Goal: Information Seeking & Learning: Learn about a topic

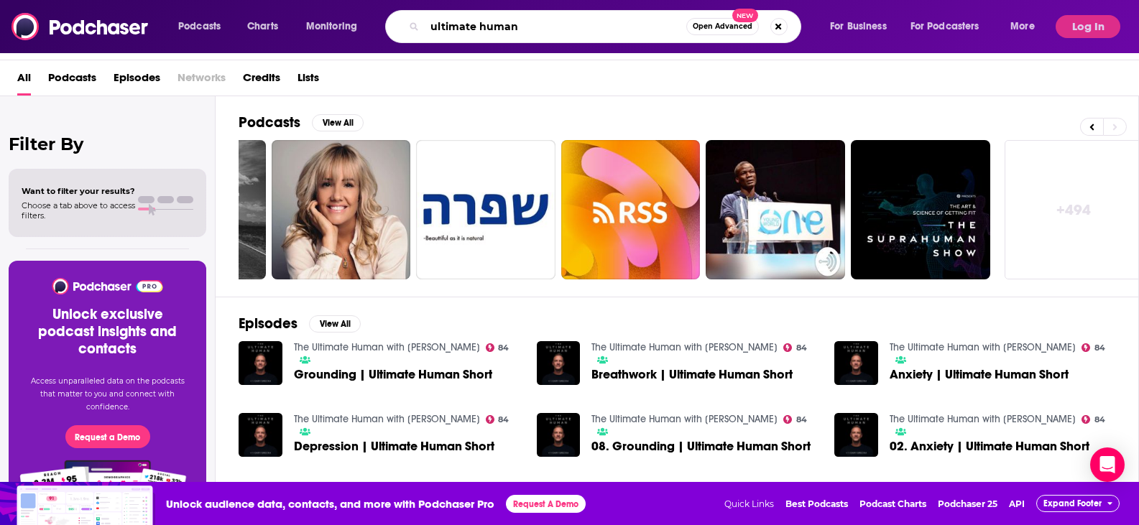
drag, startPoint x: 533, startPoint y: 22, endPoint x: 396, endPoint y: 20, distance: 136.6
click at [396, 20] on div "ultimate human Open Advanced New" at bounding box center [593, 26] width 416 height 33
type input "science-based"
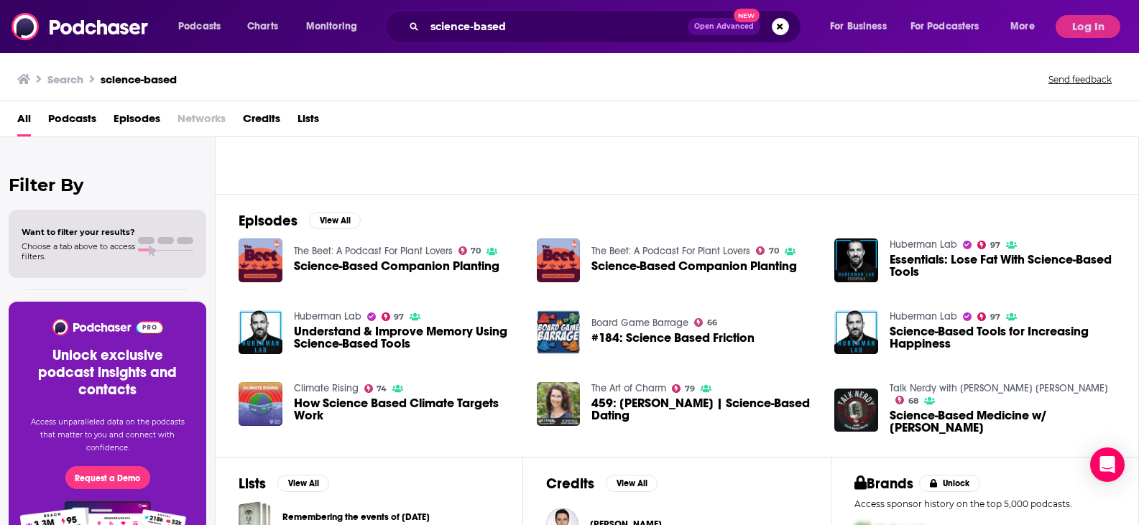
scroll to position [216, 0]
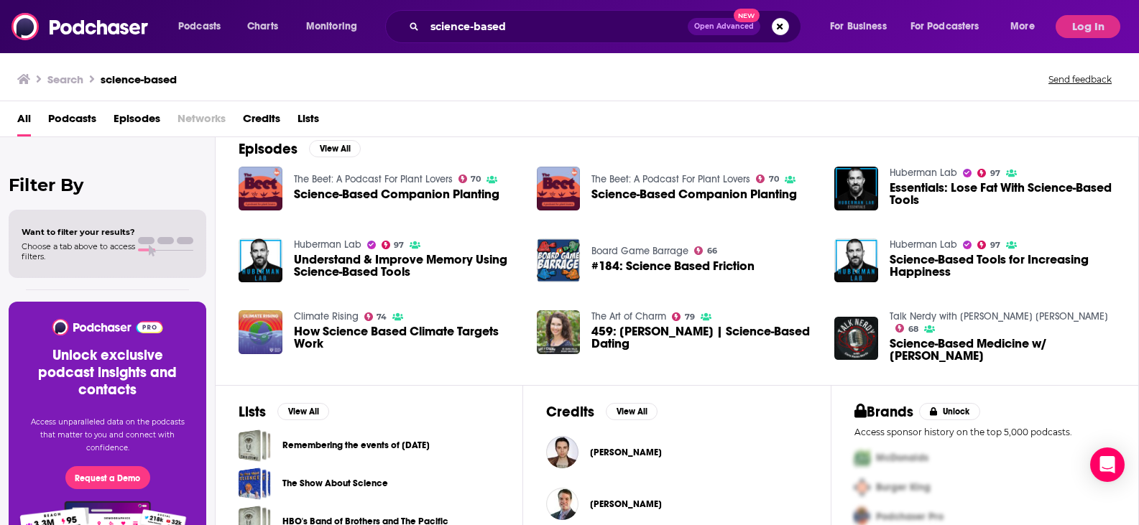
click at [918, 103] on div "All Podcasts Episodes Networks Credits Lists" at bounding box center [569, 119] width 1139 height 36
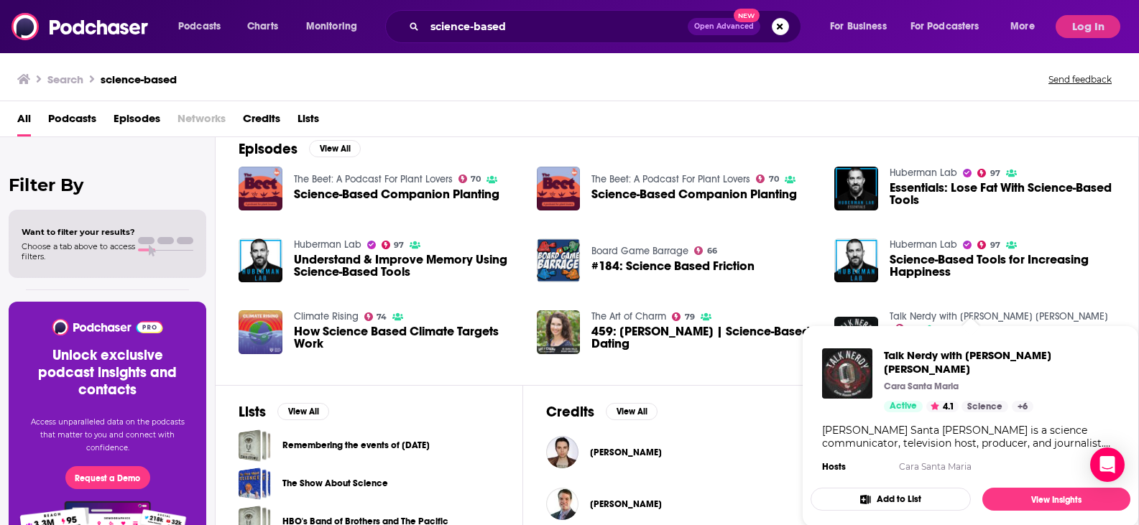
click at [969, 312] on link "Talk Nerdy with [PERSON_NAME] [PERSON_NAME]" at bounding box center [999, 316] width 218 height 12
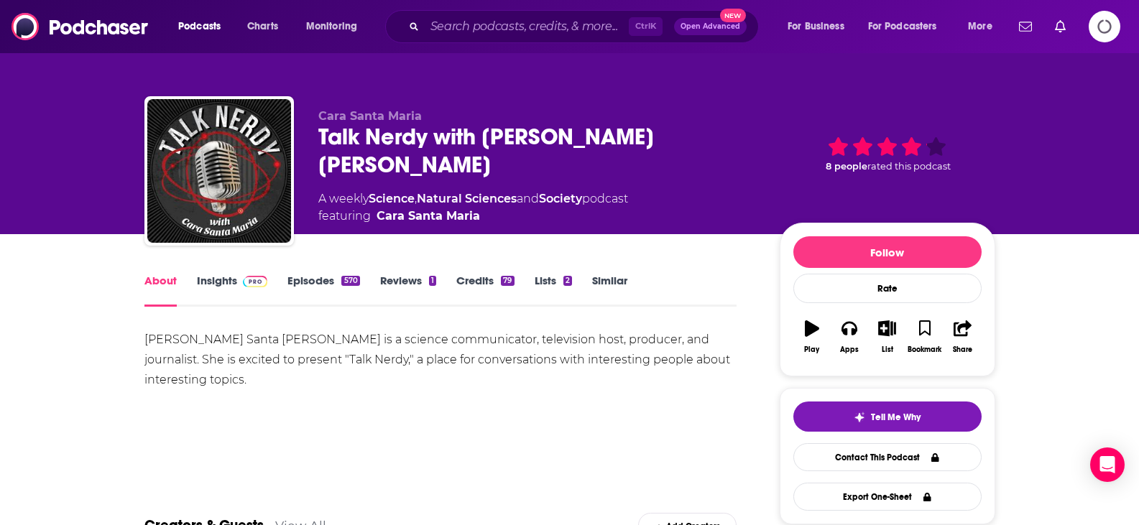
click at [228, 280] on link "Insights" at bounding box center [232, 290] width 71 height 33
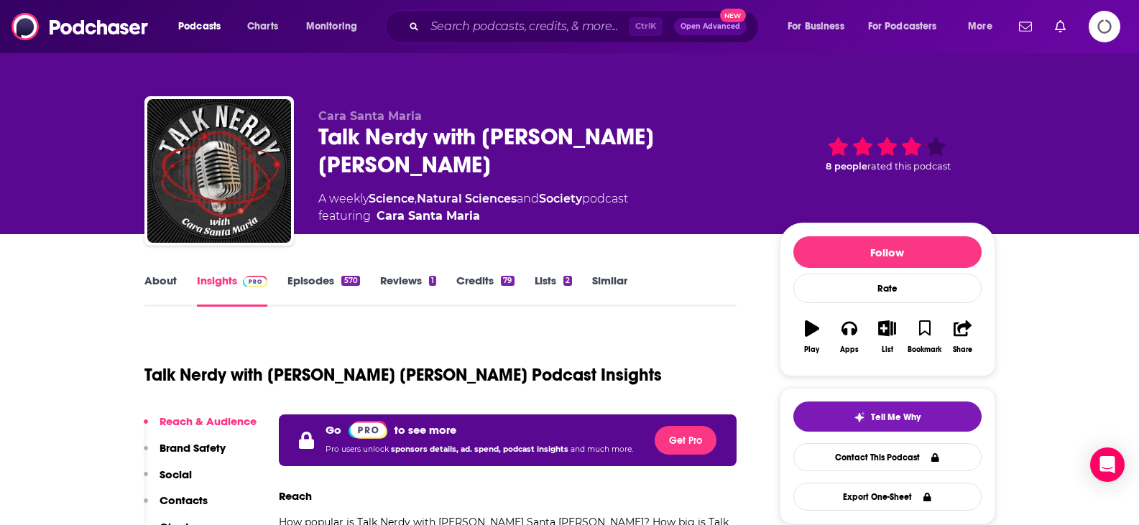
click at [1096, 26] on icon "Logging in" at bounding box center [1105, 27] width 32 height 32
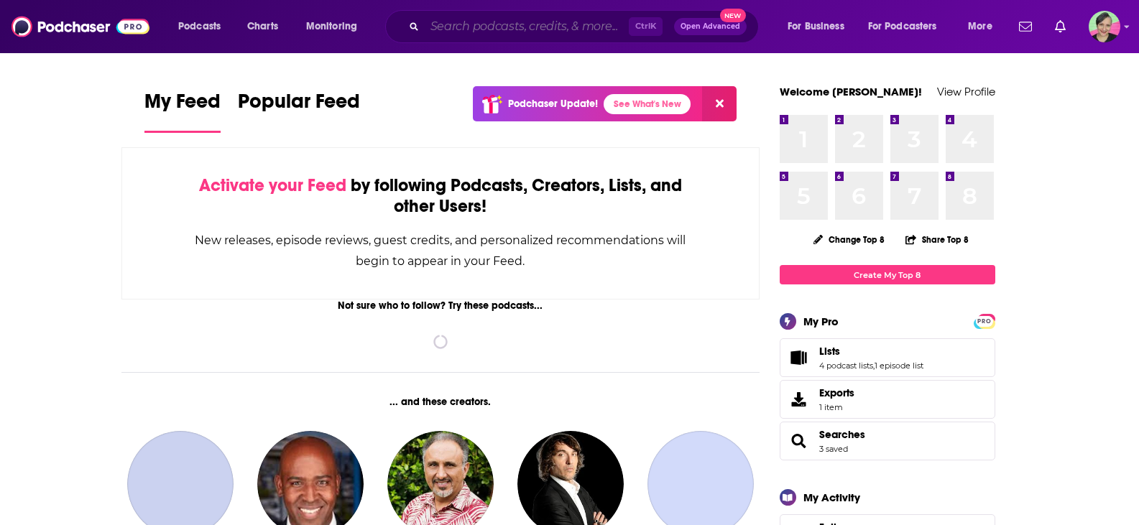
click at [562, 26] on input "Search podcasts, credits, & more..." at bounding box center [527, 26] width 204 height 23
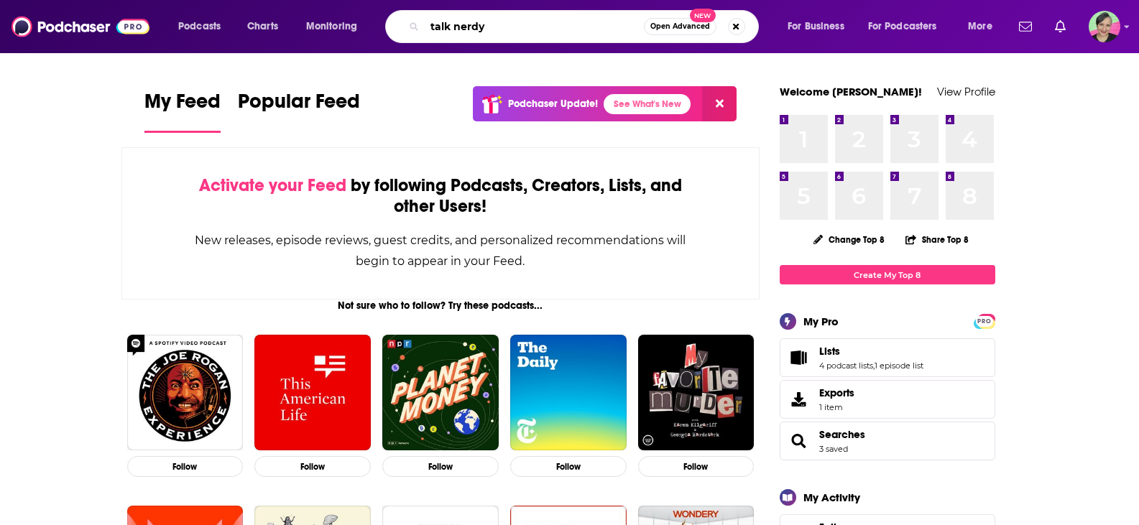
type input "talk nerdy"
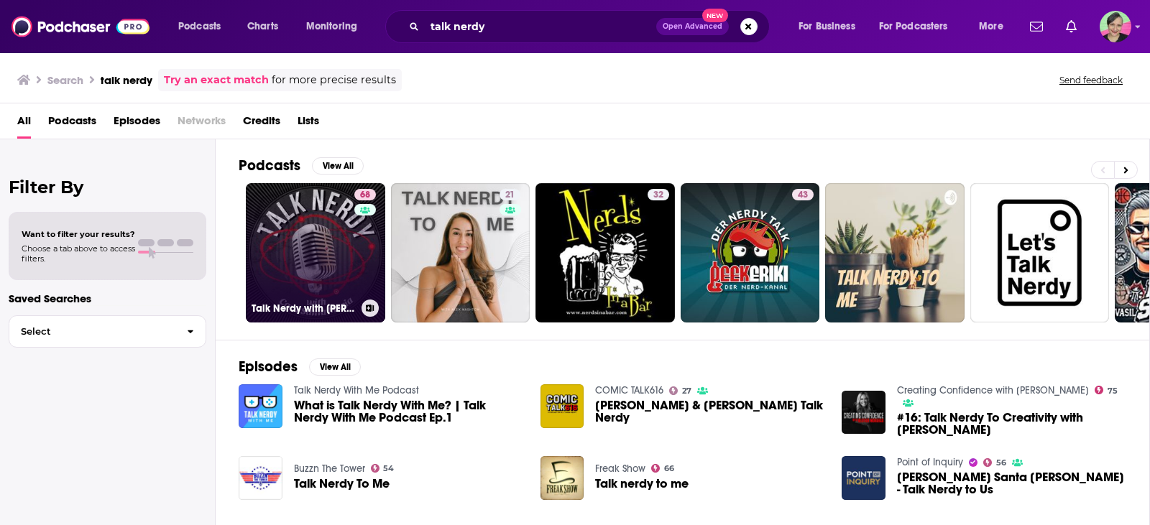
click at [326, 201] on link "68 Talk Nerdy with [PERSON_NAME] [PERSON_NAME]" at bounding box center [315, 252] width 139 height 139
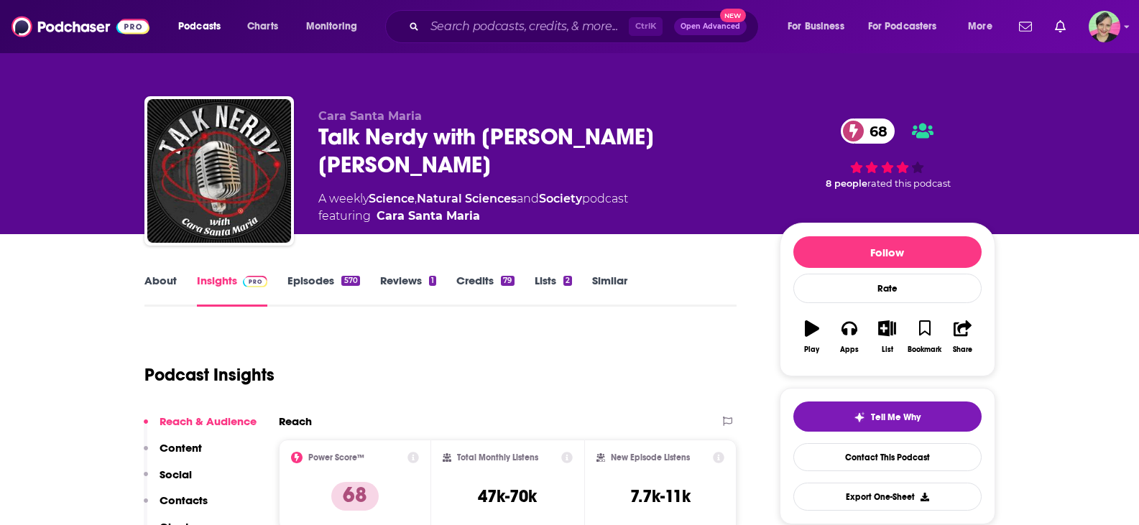
scroll to position [144, 0]
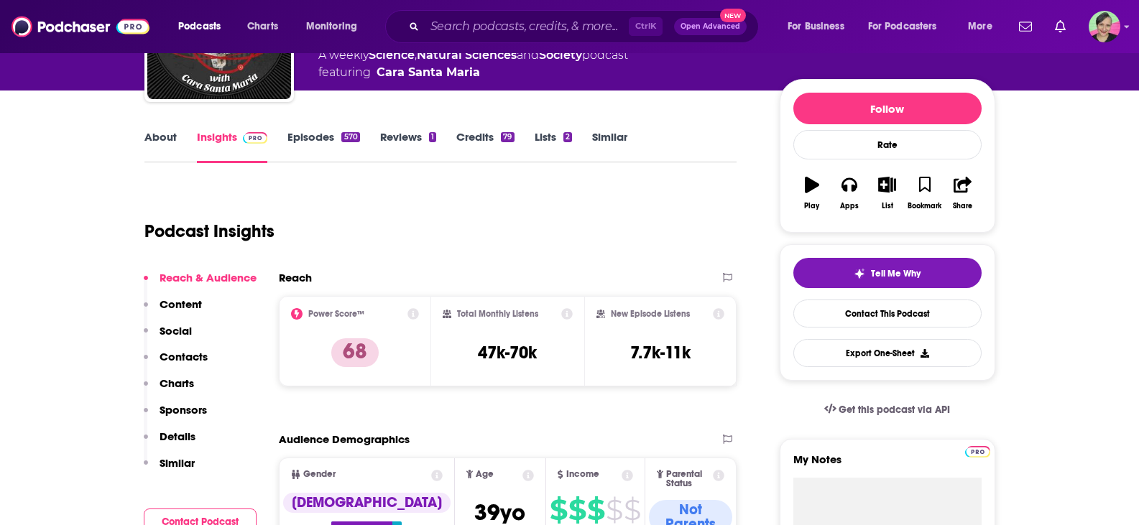
click at [168, 132] on link "About" at bounding box center [160, 146] width 32 height 33
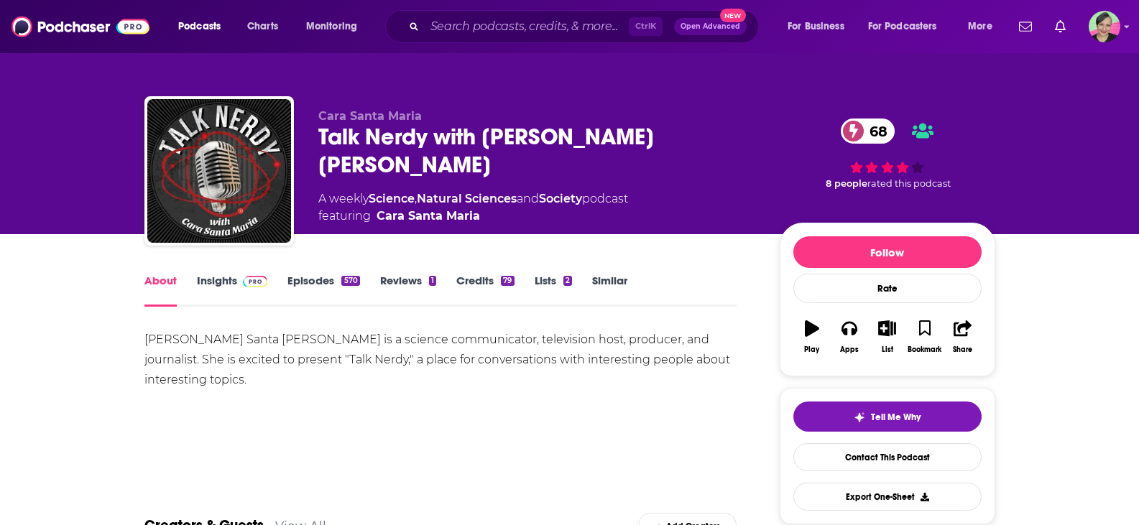
click at [221, 281] on link "Insights" at bounding box center [232, 290] width 71 height 33
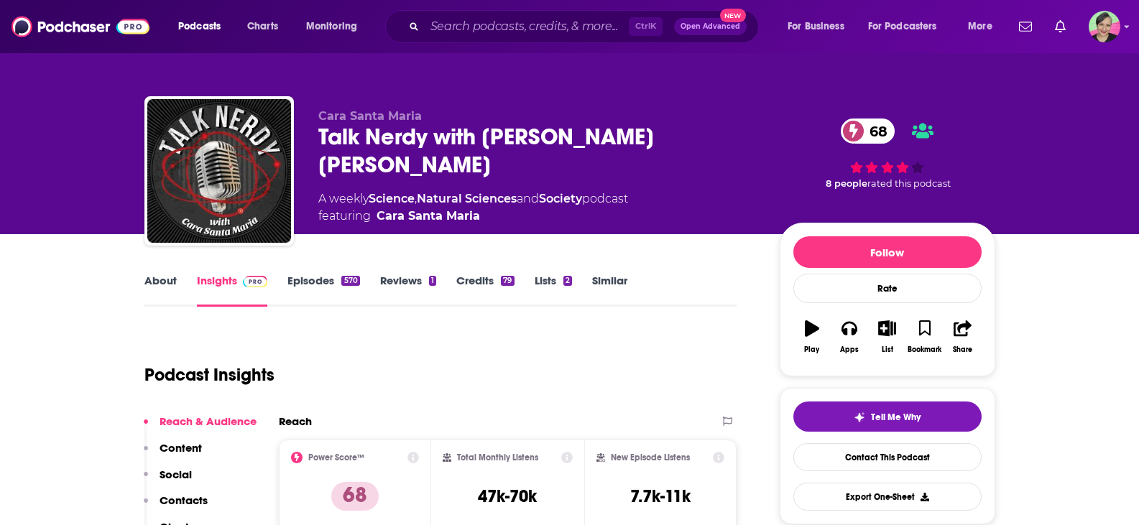
click at [312, 280] on link "Episodes 570" at bounding box center [323, 290] width 72 height 33
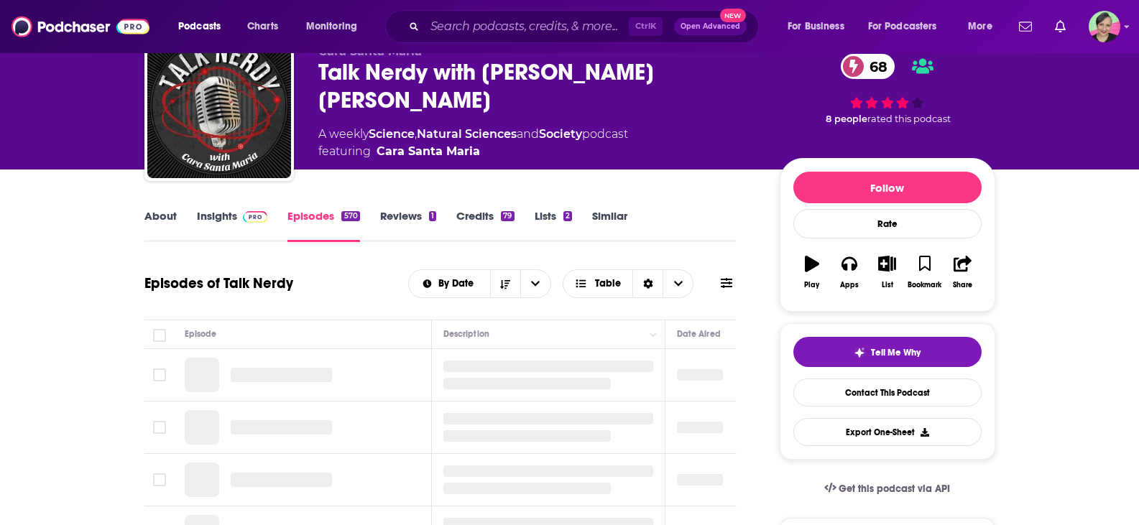
scroll to position [144, 0]
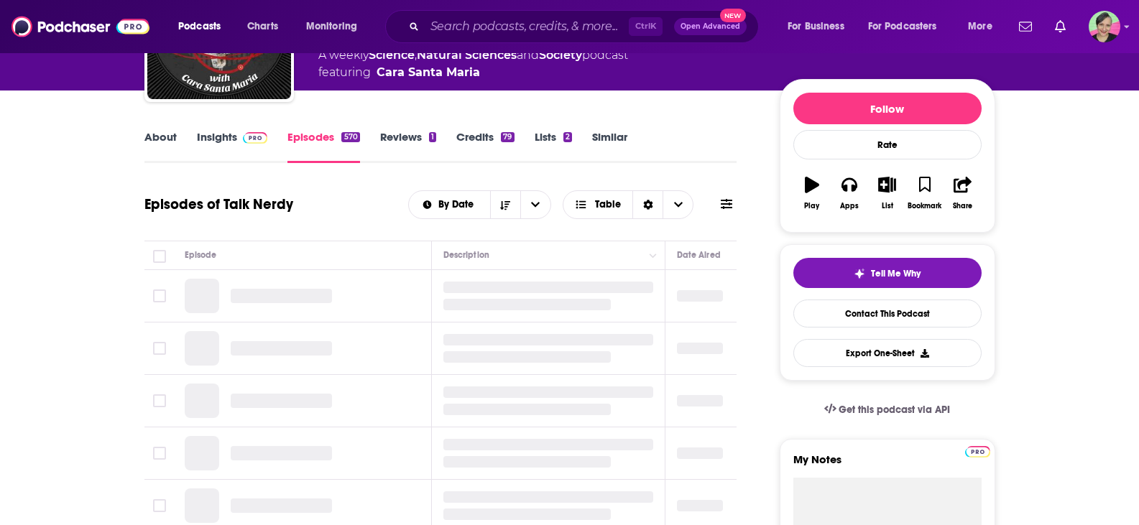
click at [729, 202] on icon at bounding box center [726, 203] width 11 height 11
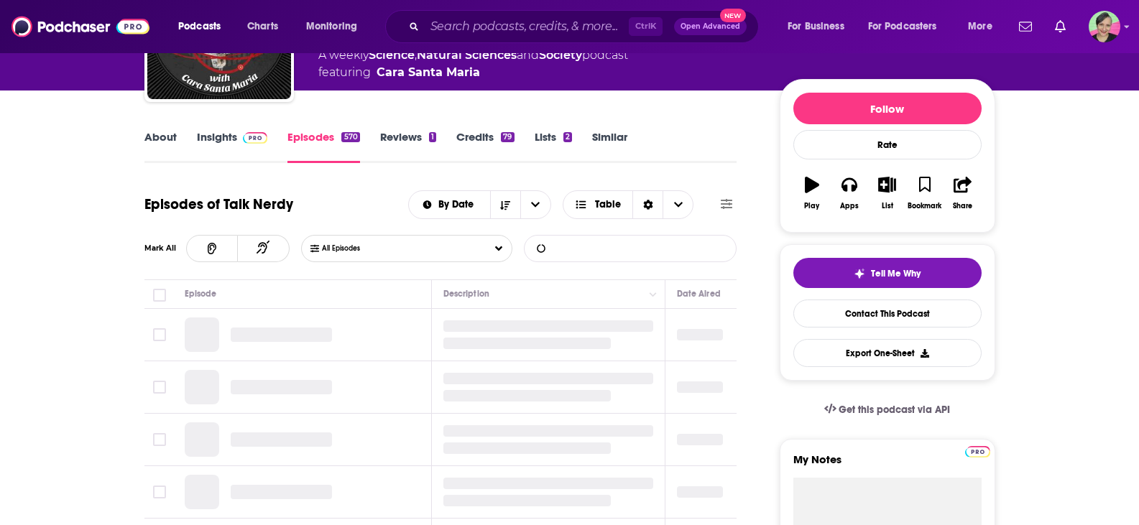
click at [599, 247] on input "List Search Input" at bounding box center [600, 249] width 150 height 26
type input "canir"
click at [598, 247] on input "canir" at bounding box center [600, 249] width 150 height 26
click at [591, 249] on input "canir" at bounding box center [600, 249] width 150 height 26
